Goal: Transaction & Acquisition: Subscribe to service/newsletter

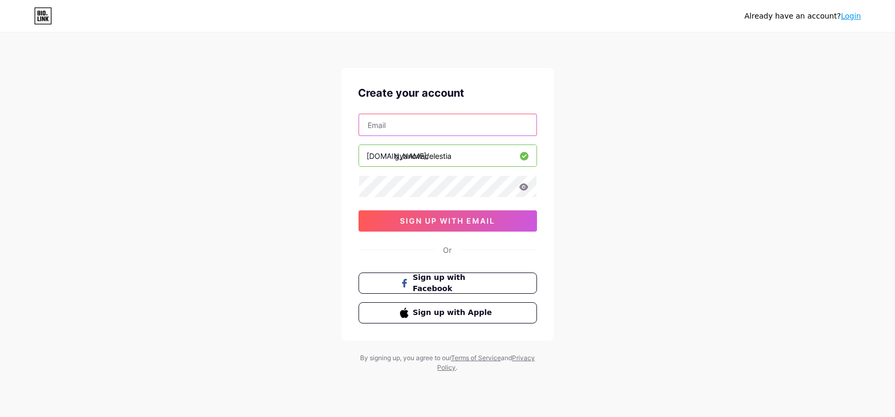
click at [482, 134] on input "text" at bounding box center [447, 124] width 177 height 21
type input "[EMAIL_ADDRESS][DOMAIN_NAME]"
click at [520, 186] on icon at bounding box center [523, 186] width 9 height 7
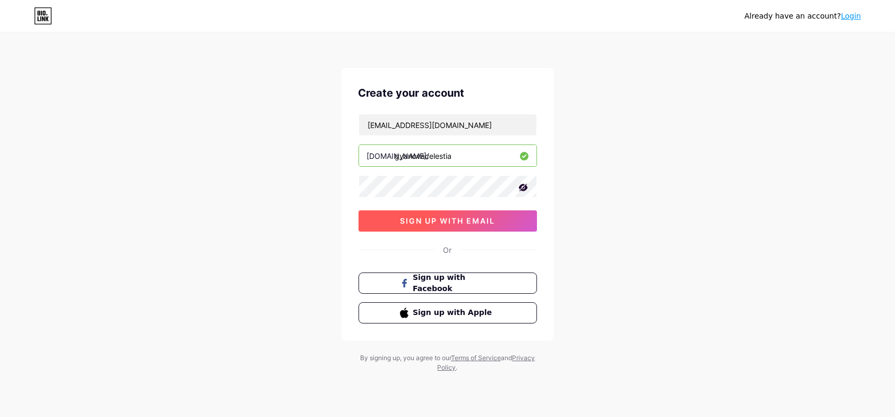
click at [457, 228] on button "sign up with email" at bounding box center [448, 220] width 179 height 21
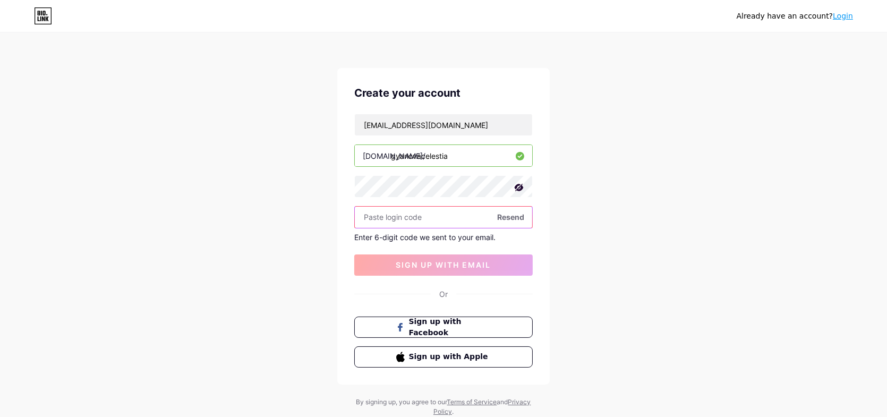
click at [440, 213] on input "text" at bounding box center [443, 217] width 177 height 21
paste input "795820"
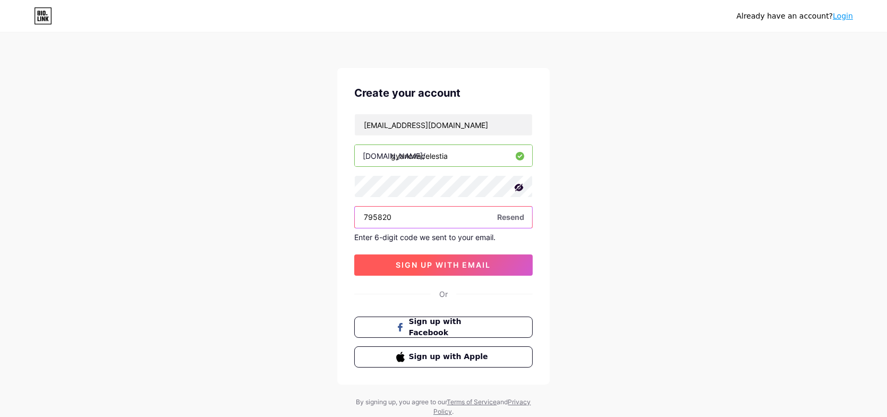
type input "795820"
click at [491, 261] on span "sign up with email" at bounding box center [443, 264] width 95 height 9
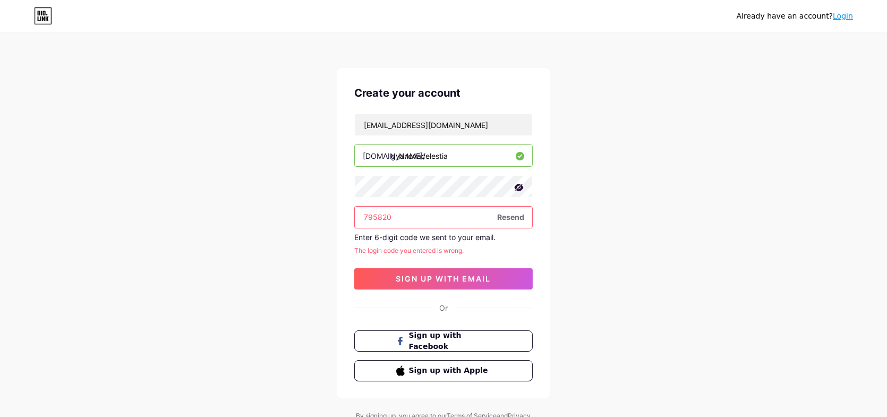
click at [443, 207] on input "795820" at bounding box center [443, 217] width 177 height 21
click at [363, 216] on input "795820" at bounding box center [443, 217] width 177 height 21
click at [511, 219] on span "Resend" at bounding box center [510, 216] width 27 height 11
